Goal: Check status: Check status

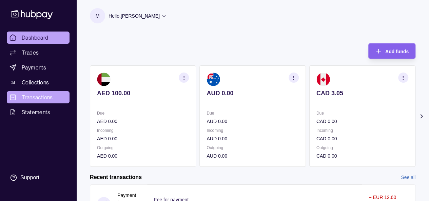
click at [48, 96] on span "Transactions" at bounding box center [37, 97] width 31 height 8
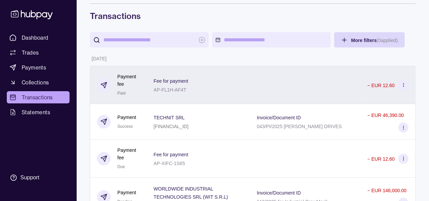
scroll to position [34, 0]
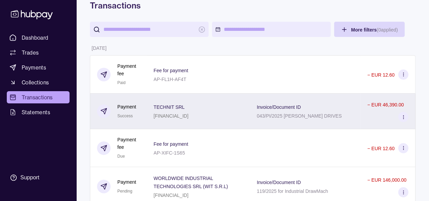
click at [277, 113] on p "043/PI/2025 [PERSON_NAME] DRIVES" at bounding box center [299, 115] width 85 height 5
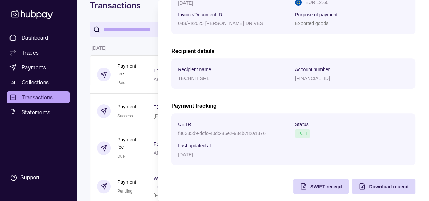
scroll to position [153, 0]
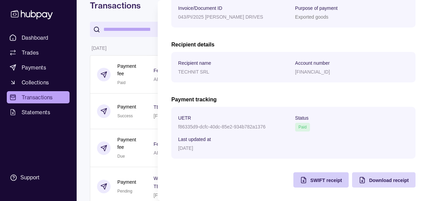
click at [326, 181] on span "SWIFT receipt" at bounding box center [326, 180] width 32 height 5
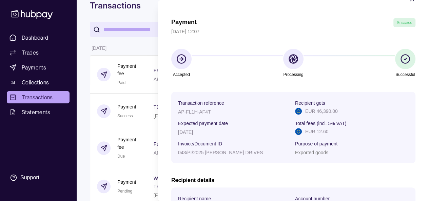
scroll to position [0, 0]
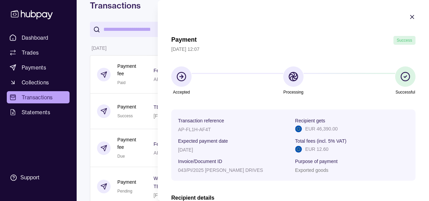
click at [409, 16] on icon "button" at bounding box center [412, 17] width 7 height 7
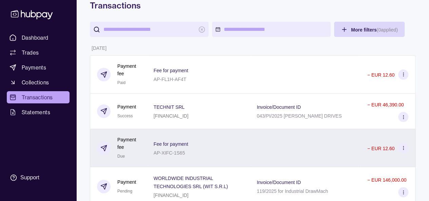
scroll to position [68, 0]
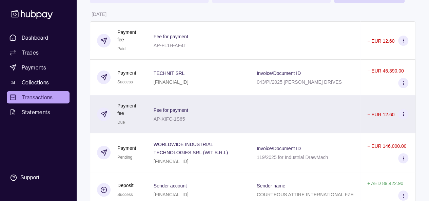
click at [330, 151] on div "Invoice/Document ID 119/2025 for Industrial DrawMach" at bounding box center [305, 152] width 97 height 17
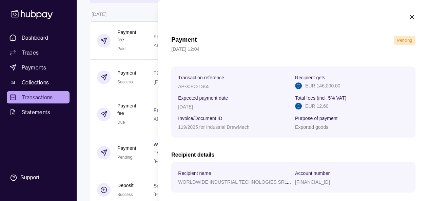
scroll to position [0, 0]
click at [409, 17] on icon "button" at bounding box center [412, 17] width 7 height 7
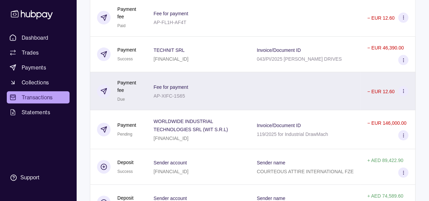
scroll to position [102, 0]
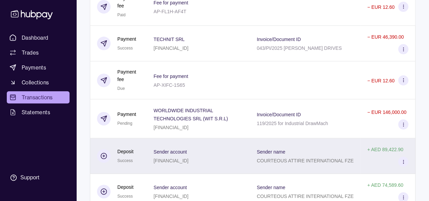
click at [229, 157] on div "Sender account [FINANCIAL_ID]" at bounding box center [199, 156] width 90 height 17
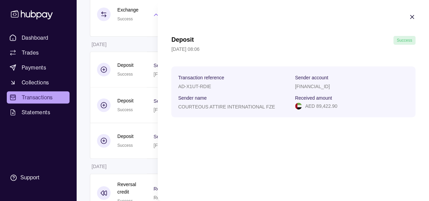
scroll to position [407, 0]
click at [411, 17] on icon "button" at bounding box center [411, 16] width 3 height 3
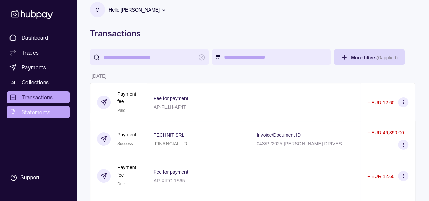
scroll to position [0, 0]
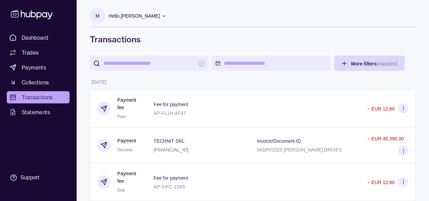
click at [166, 11] on div "Hello, [PERSON_NAME]" at bounding box center [138, 16] width 58 height 14
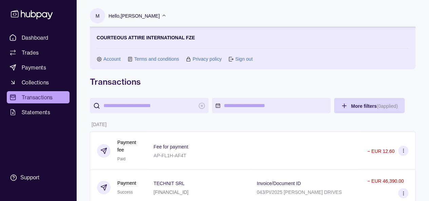
click at [243, 59] on link "Sign out" at bounding box center [243, 58] width 17 height 7
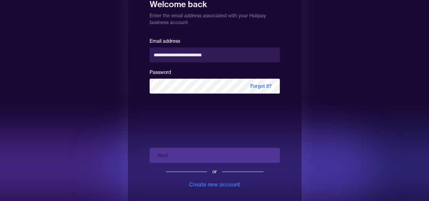
scroll to position [33, 0]
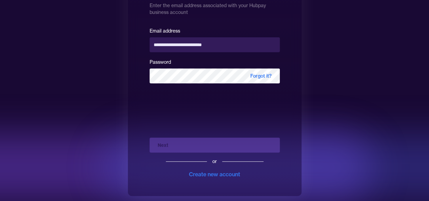
click at [163, 144] on div "Next or Create new account" at bounding box center [215, 155] width 130 height 46
click at [166, 98] on form "**********" at bounding box center [215, 102] width 130 height 152
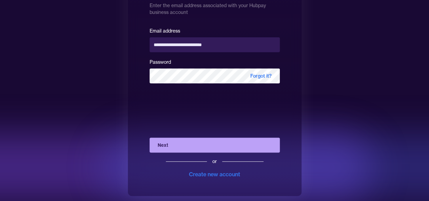
click at [183, 151] on button "Next" at bounding box center [215, 145] width 130 height 15
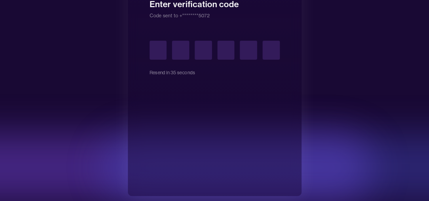
type input "*"
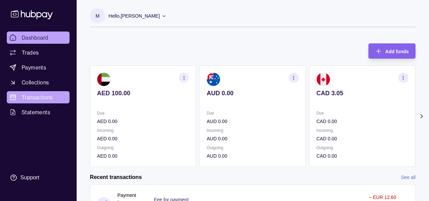
click at [41, 98] on span "Transactions" at bounding box center [37, 97] width 31 height 8
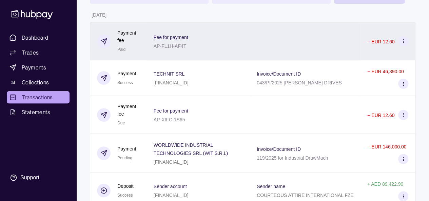
scroll to position [68, 0]
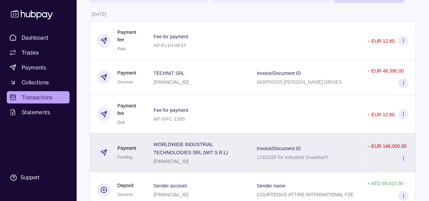
click at [198, 146] on p "WORLDWIDE INDUSTRIAL TECHNOLOGIES SRL (WIT S.R.L)" at bounding box center [191, 149] width 74 height 14
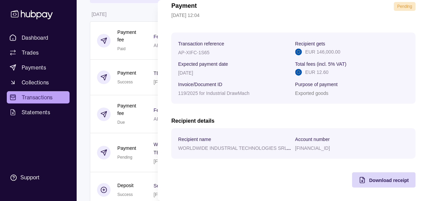
scroll to position [0, 0]
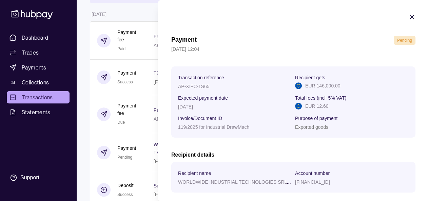
click at [409, 16] on icon "button" at bounding box center [412, 17] width 7 height 7
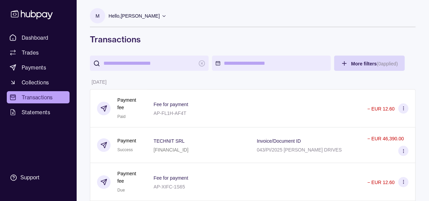
click at [166, 14] on icon at bounding box center [163, 15] width 5 height 5
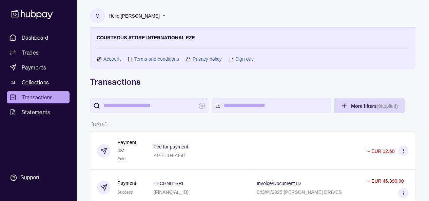
click at [239, 61] on link "Sign out" at bounding box center [243, 58] width 17 height 7
